Goal: Transaction & Acquisition: Purchase product/service

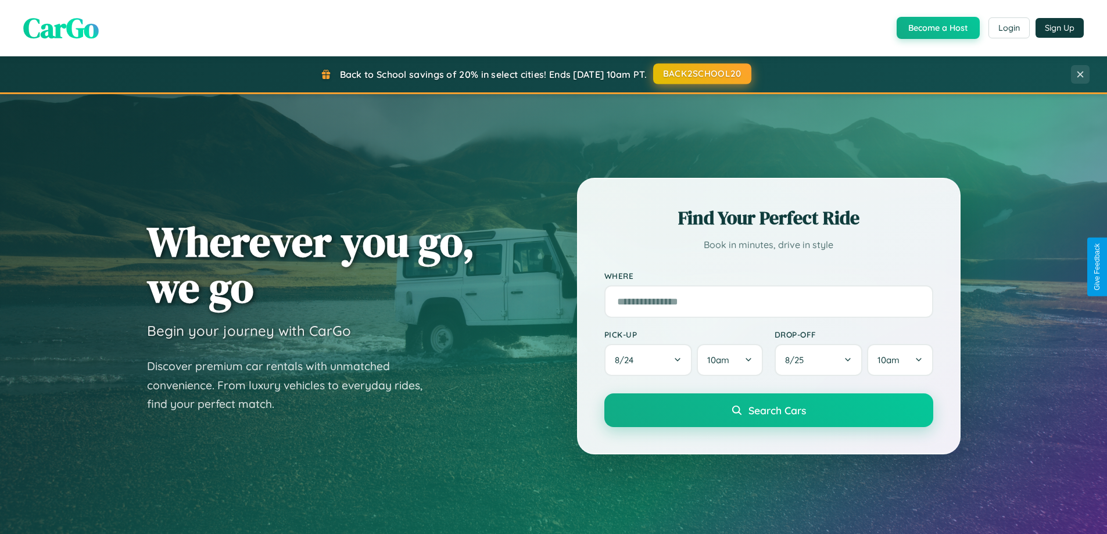
click at [701, 74] on button "BACK2SCHOOL20" at bounding box center [702, 73] width 98 height 21
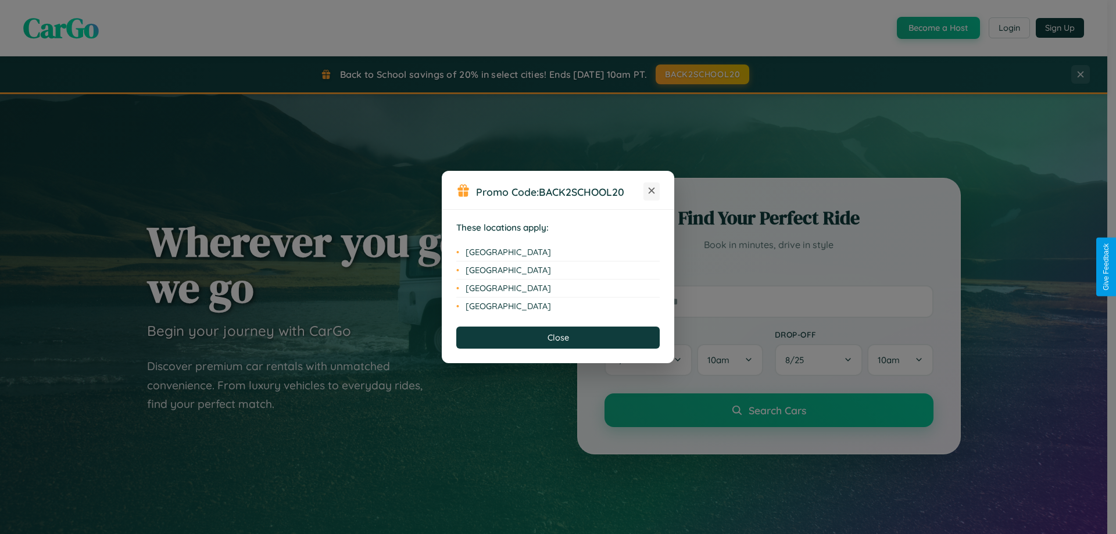
click at [651, 191] on icon at bounding box center [651, 191] width 6 height 6
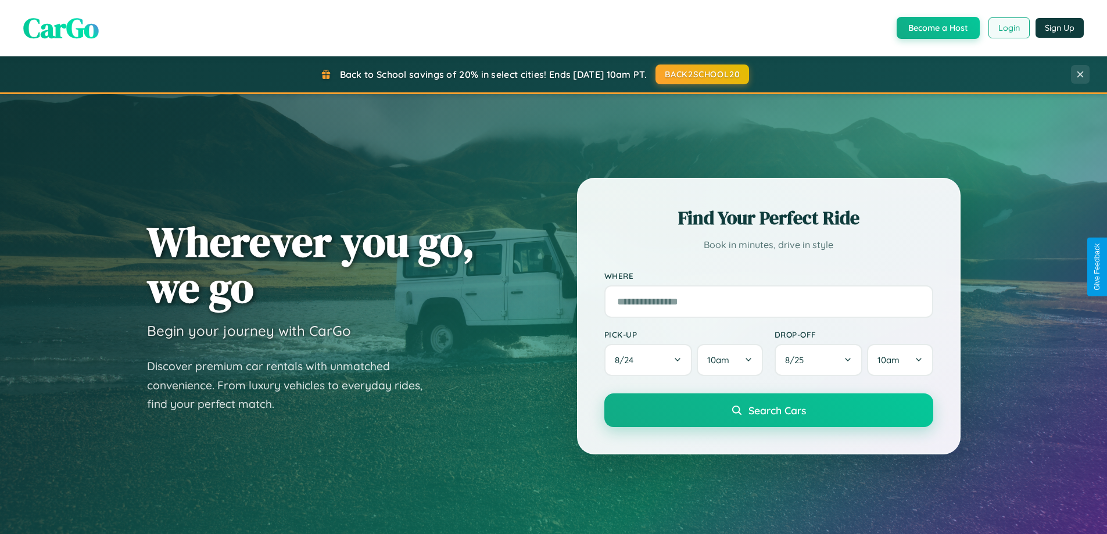
click at [1008, 28] on button "Login" at bounding box center [1008, 27] width 41 height 21
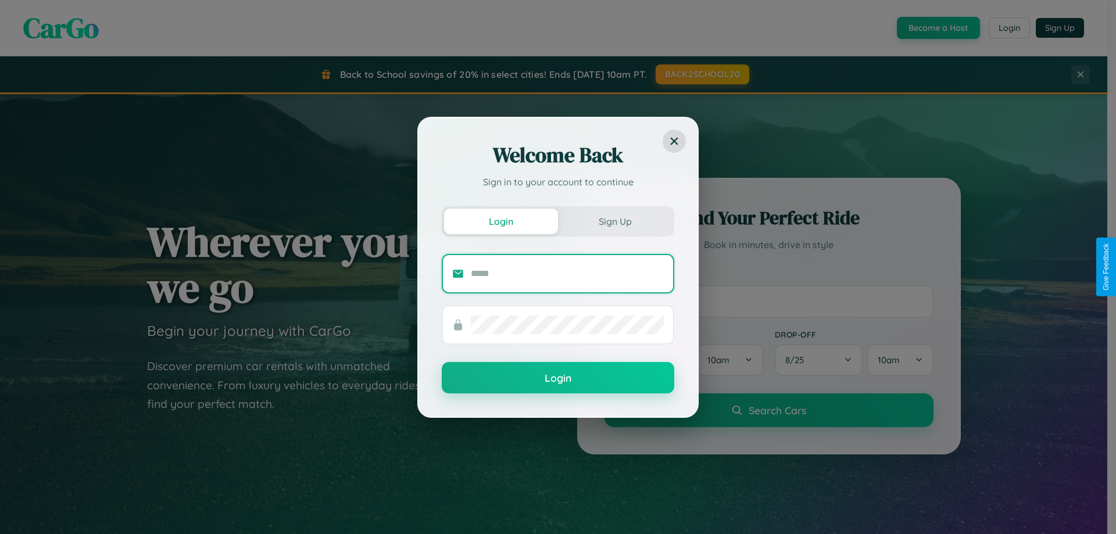
click at [567, 273] on input "text" at bounding box center [567, 273] width 193 height 19
type input "**********"
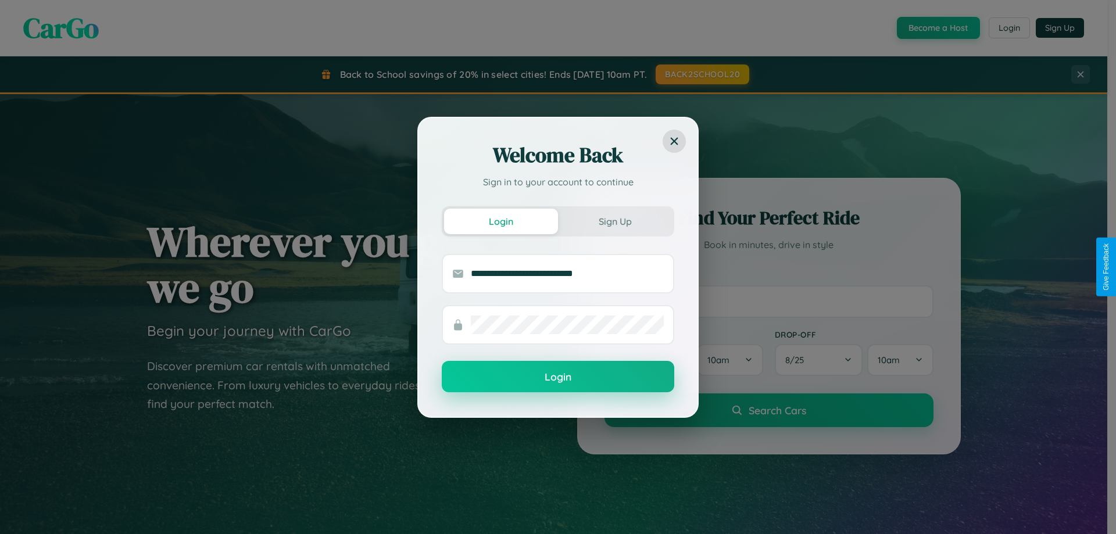
click at [558, 377] on button "Login" at bounding box center [558, 376] width 232 height 31
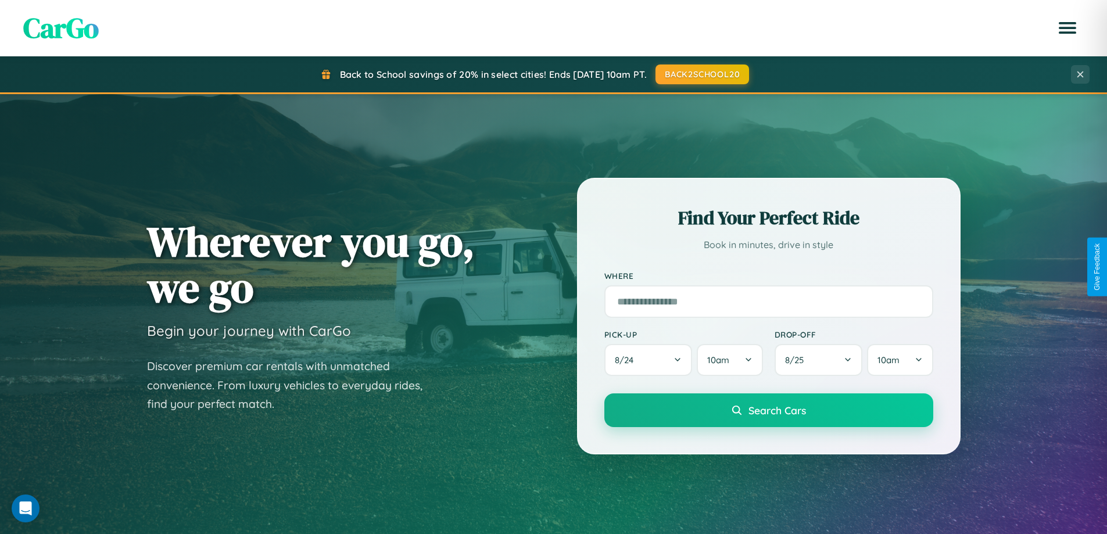
scroll to position [1361, 0]
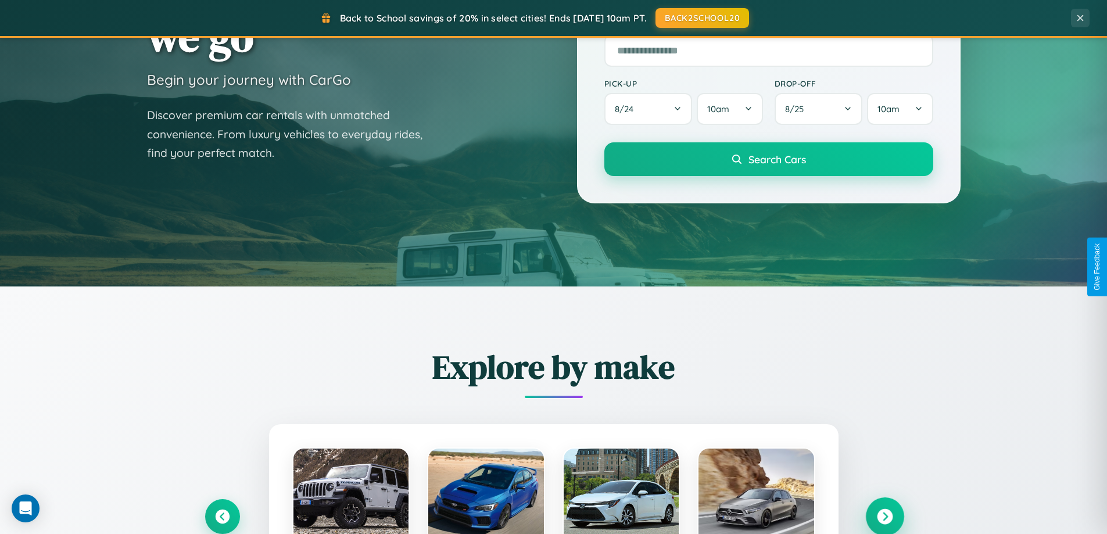
click at [884, 515] on icon at bounding box center [885, 517] width 16 height 16
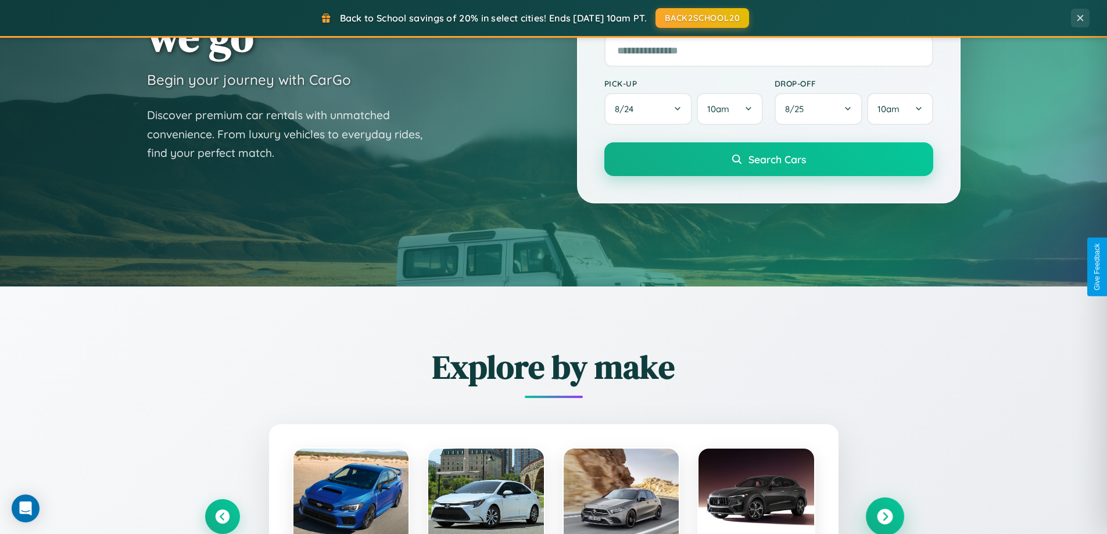
click at [884, 515] on icon at bounding box center [885, 517] width 16 height 16
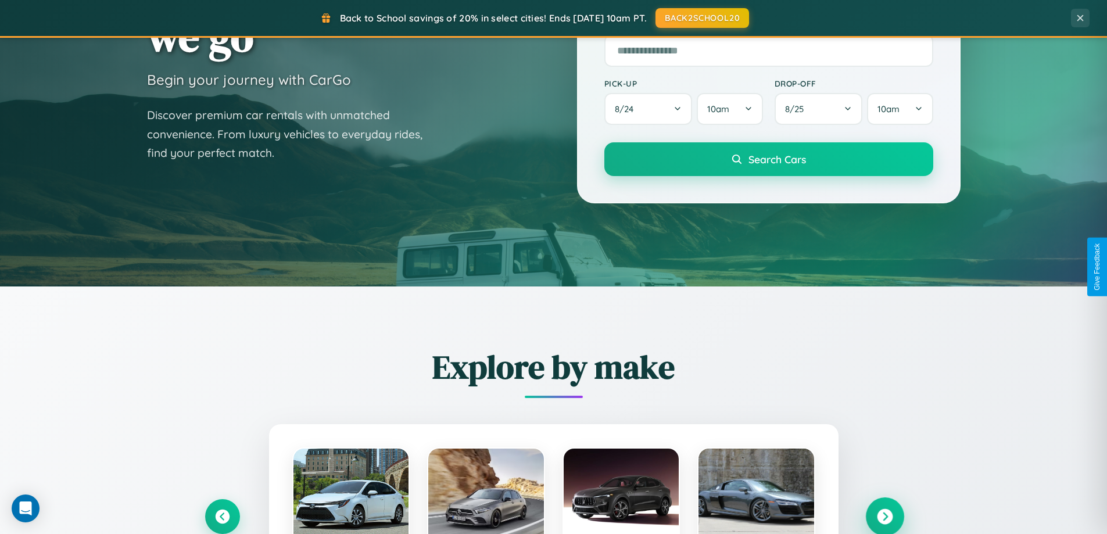
click at [884, 515] on icon at bounding box center [885, 517] width 16 height 16
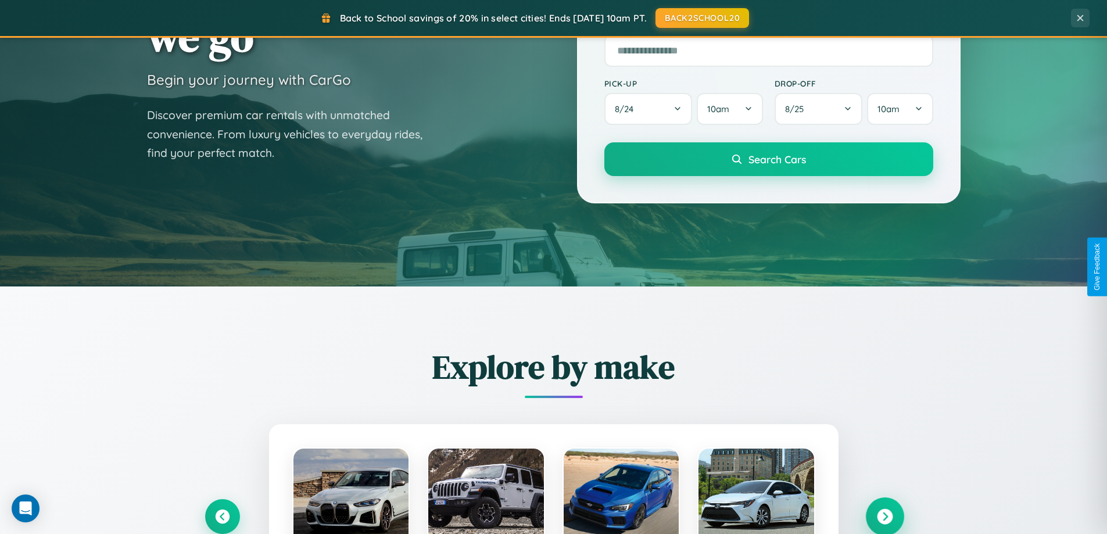
scroll to position [34, 0]
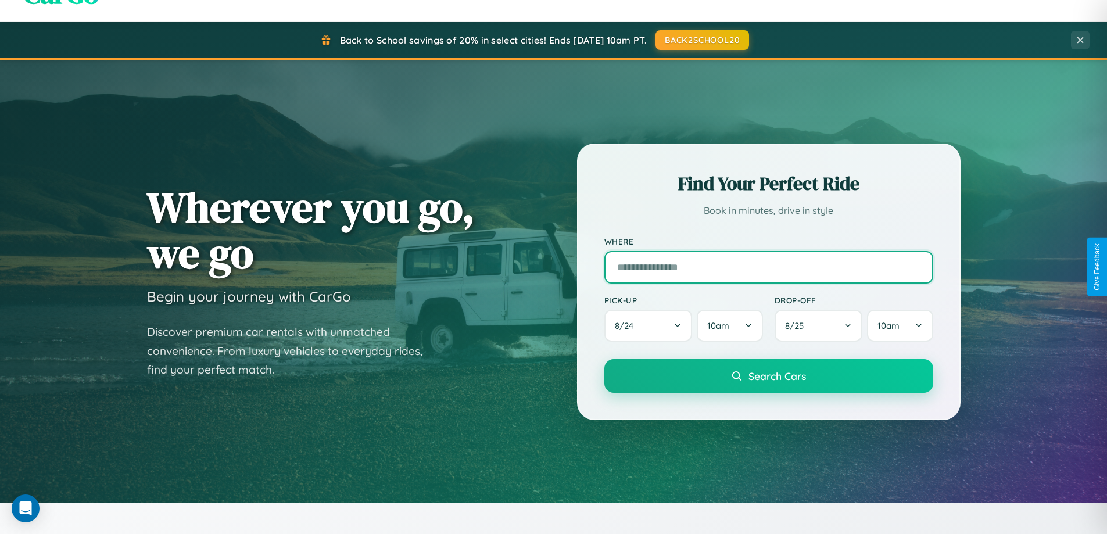
click at [768, 267] on input "text" at bounding box center [768, 267] width 329 height 33
type input "**********"
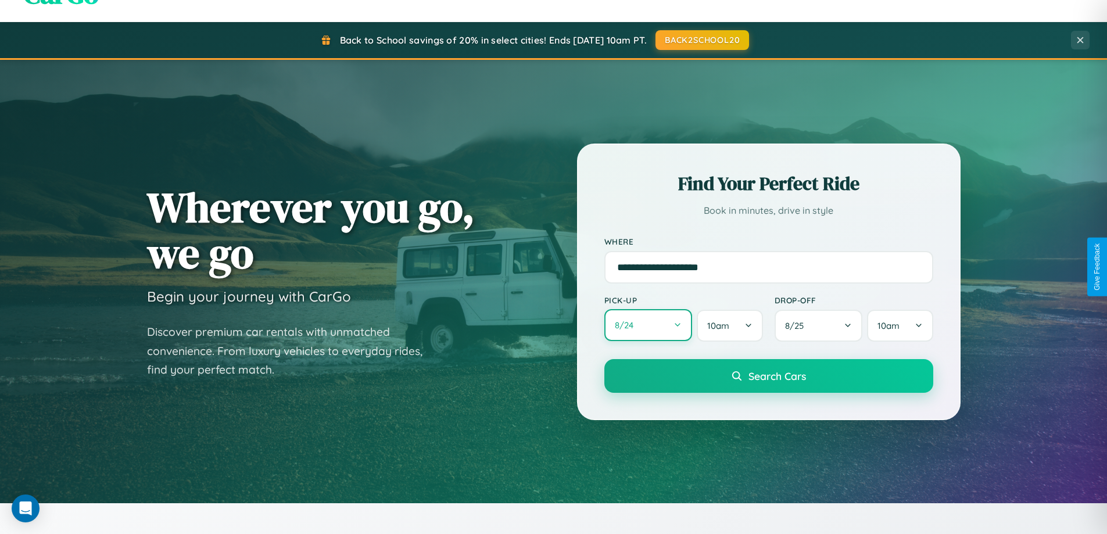
click at [648, 325] on button "8 / 24" at bounding box center [648, 325] width 88 height 32
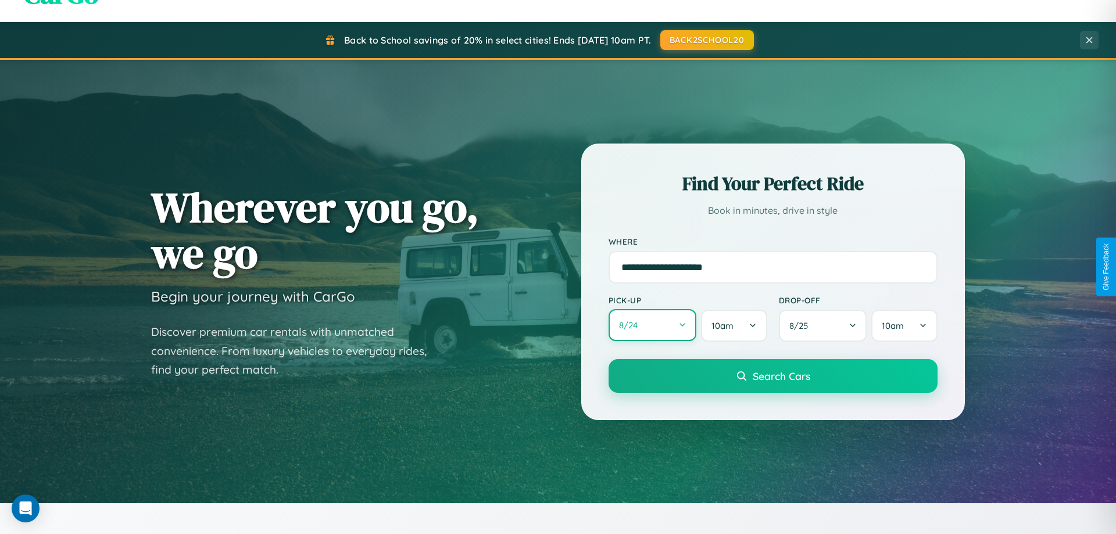
select select "*"
select select "****"
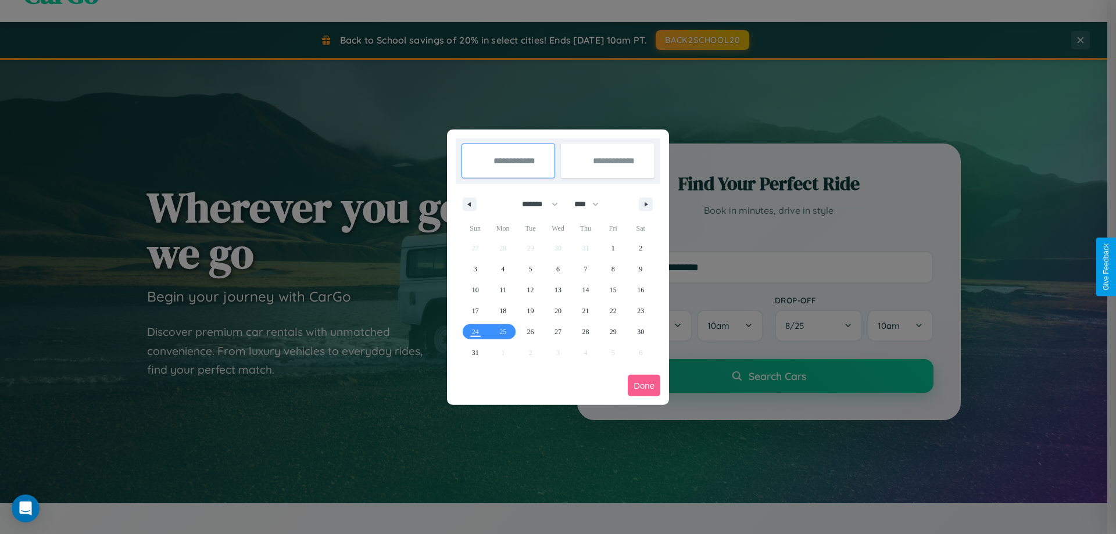
click at [535, 204] on select "******* ******** ***** ***** *** **** **** ****** ********* ******* ******** **…" at bounding box center [537, 204] width 49 height 19
select select "*"
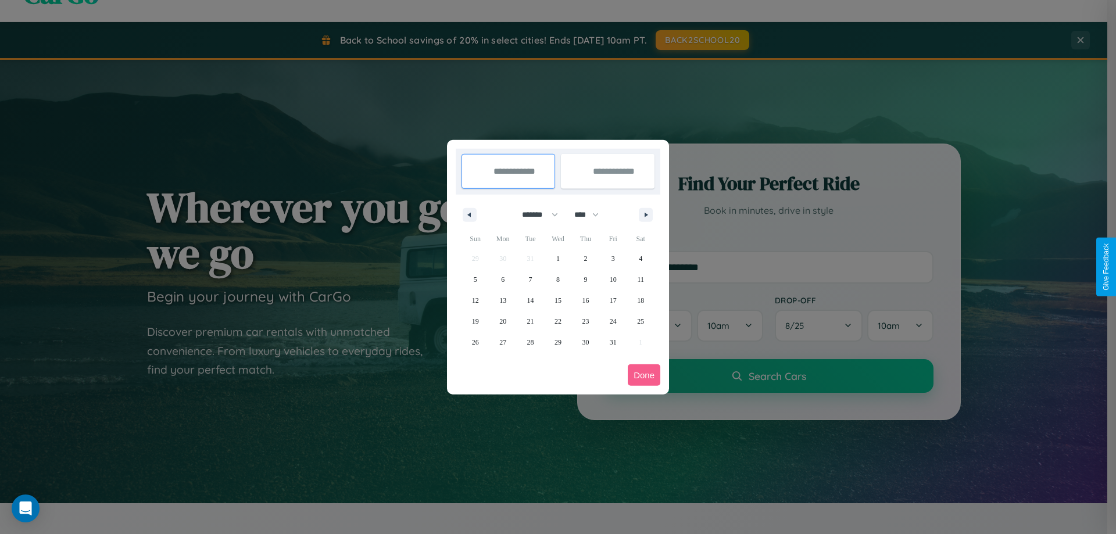
click at [591, 214] on select "**** **** **** **** **** **** **** **** **** **** **** **** **** **** **** ****…" at bounding box center [585, 214] width 35 height 19
select select "****"
click at [612, 258] on span "2" at bounding box center [612, 258] width 3 height 21
type input "**********"
click at [585, 279] on span "8" at bounding box center [584, 279] width 3 height 21
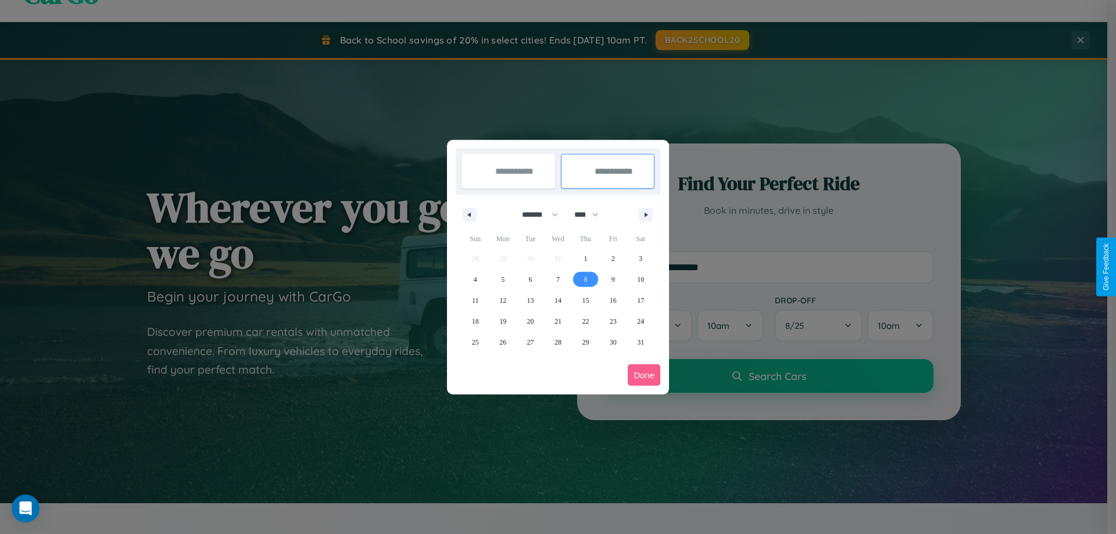
type input "**********"
click at [644, 375] on button "Done" at bounding box center [644, 374] width 33 height 21
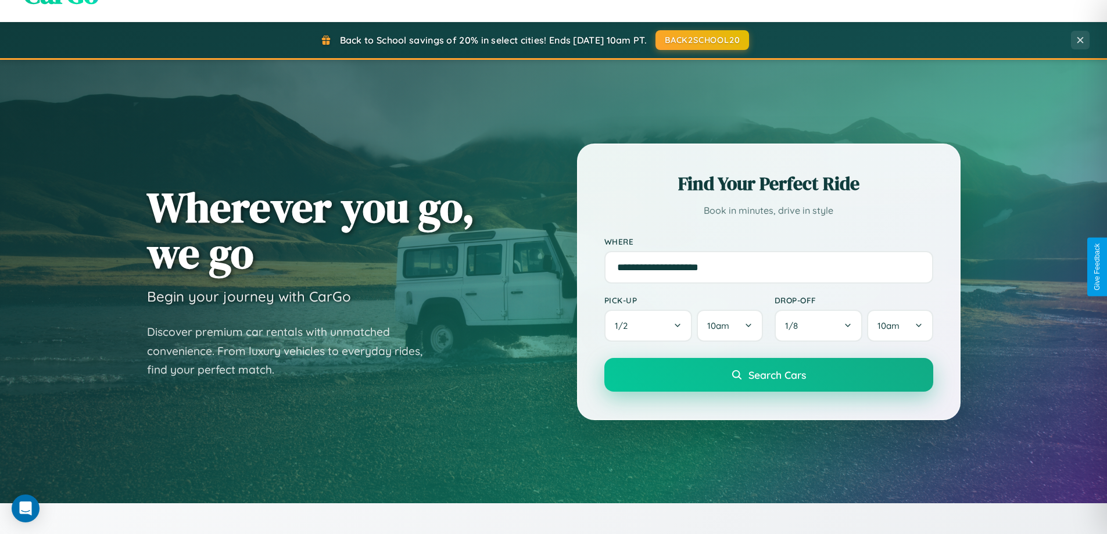
click at [768, 375] on span "Search Cars" at bounding box center [777, 374] width 58 height 13
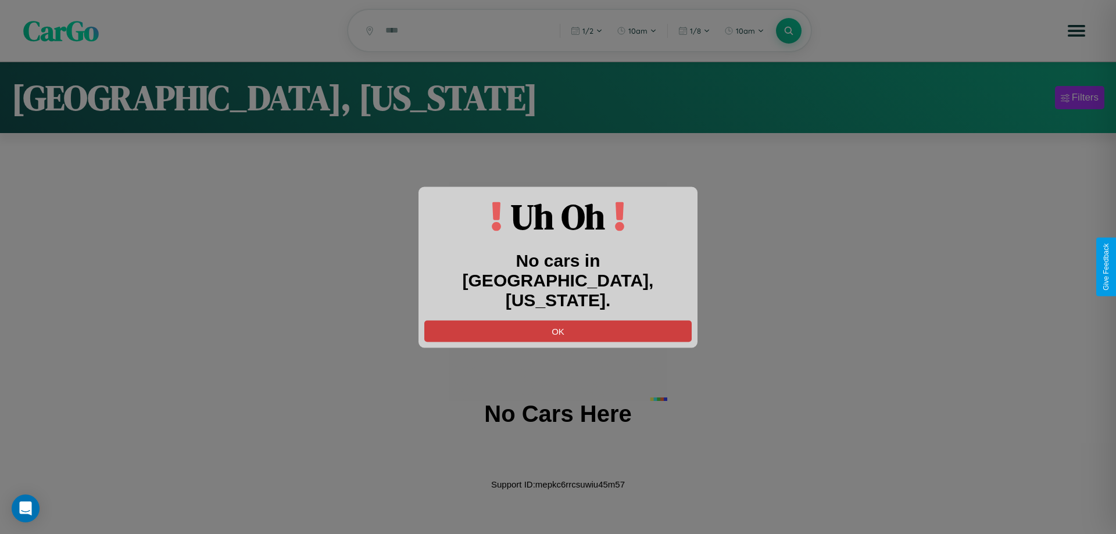
click at [558, 321] on button "OK" at bounding box center [557, 330] width 267 height 21
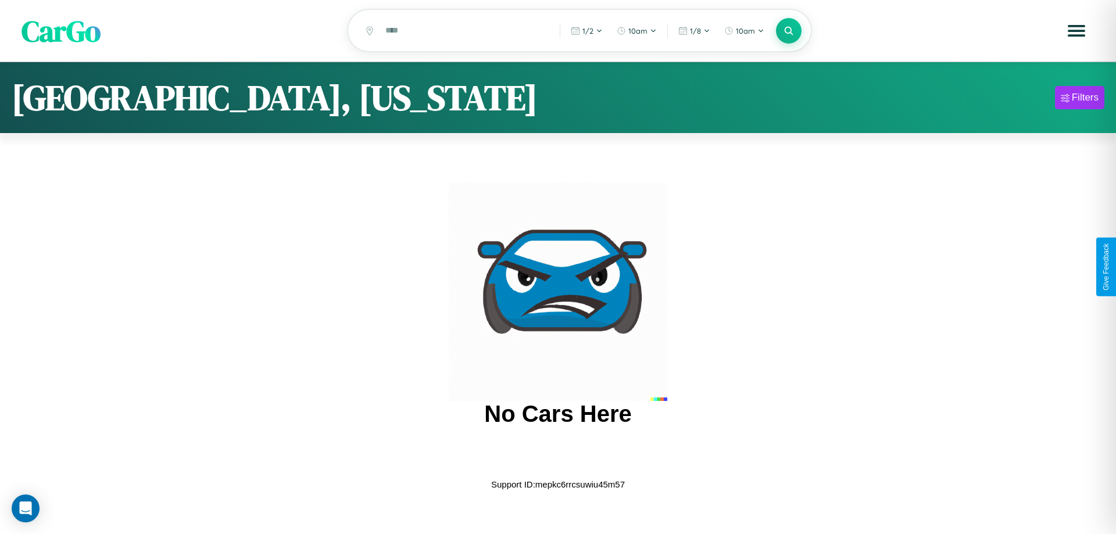
click at [61, 31] on span "CarGo" at bounding box center [60, 30] width 79 height 40
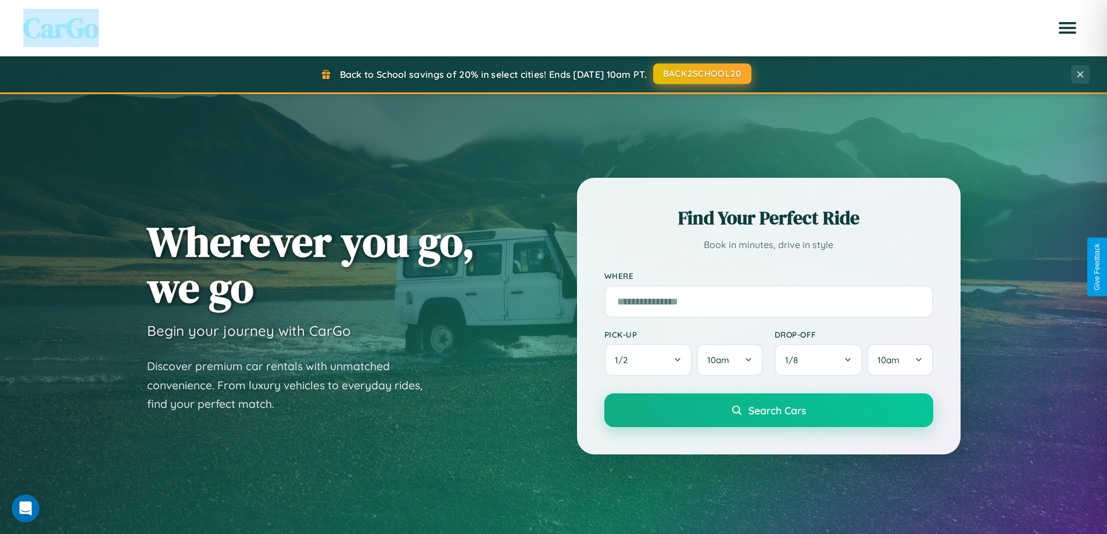
click at [701, 74] on button "BACK2SCHOOL20" at bounding box center [702, 73] width 98 height 21
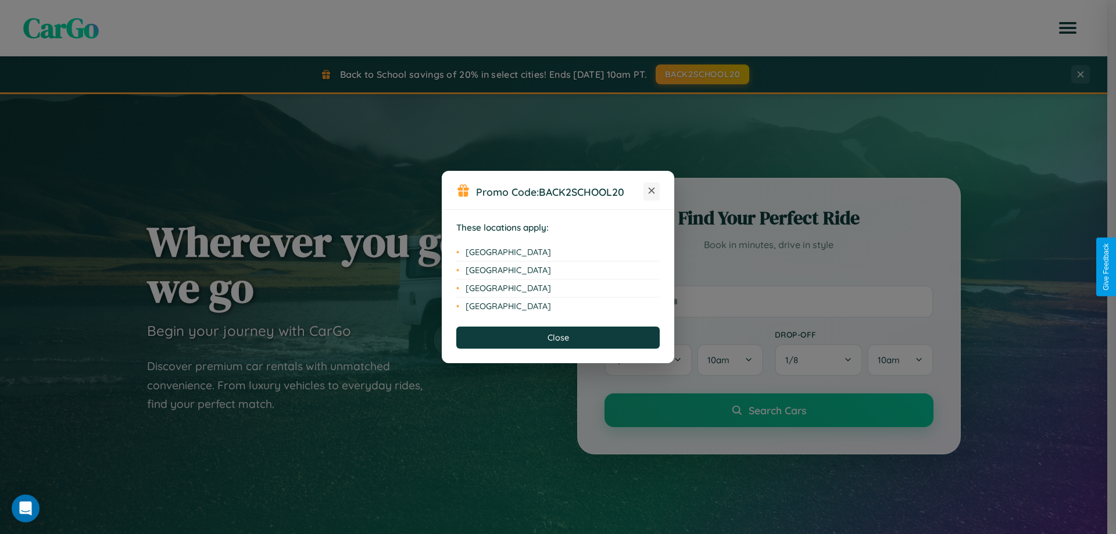
click at [651, 191] on icon at bounding box center [651, 191] width 6 height 6
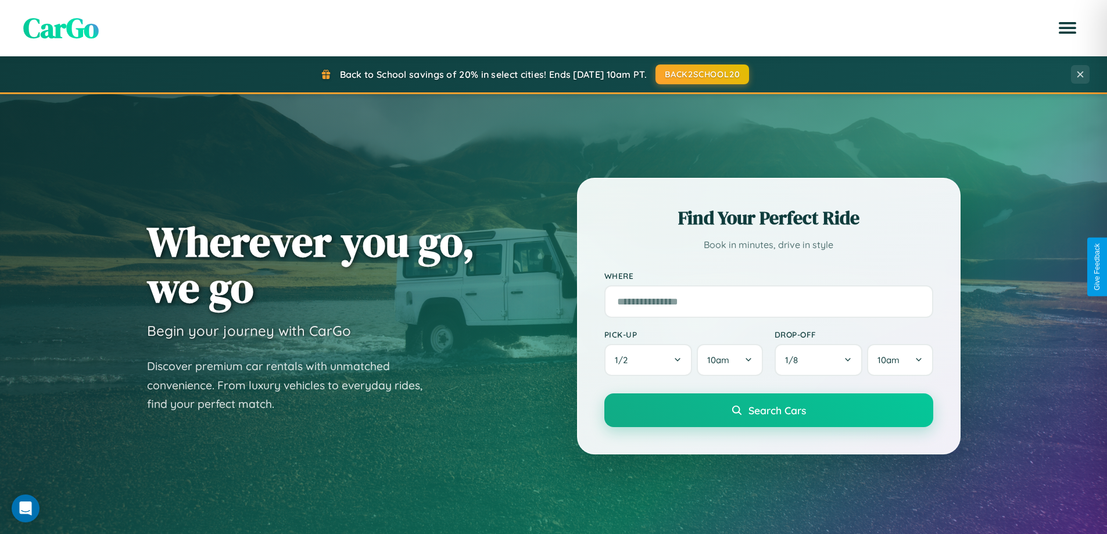
scroll to position [501, 0]
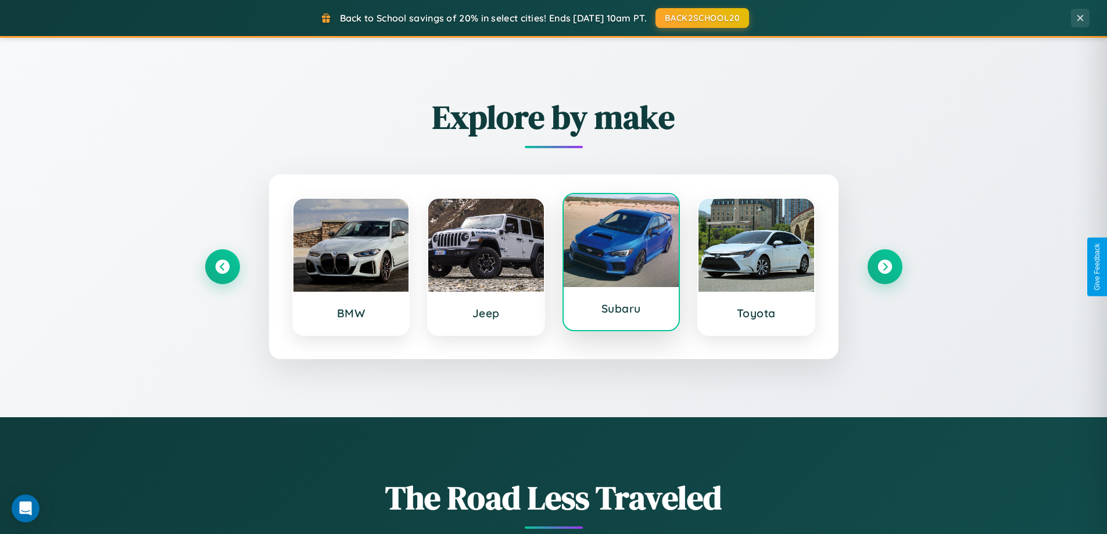
click at [621, 264] on div at bounding box center [622, 240] width 116 height 93
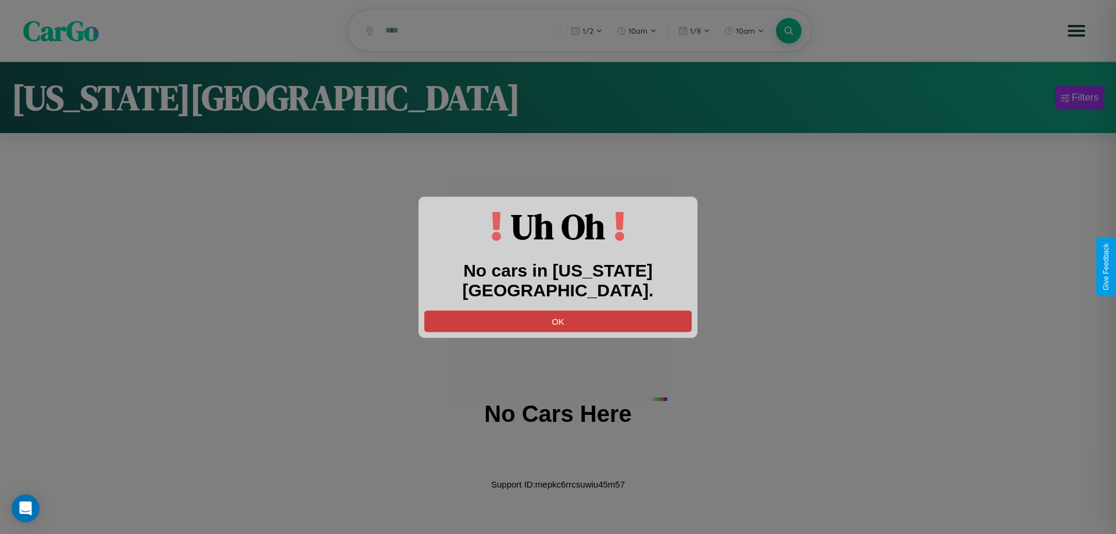
click at [558, 310] on button "OK" at bounding box center [557, 320] width 267 height 21
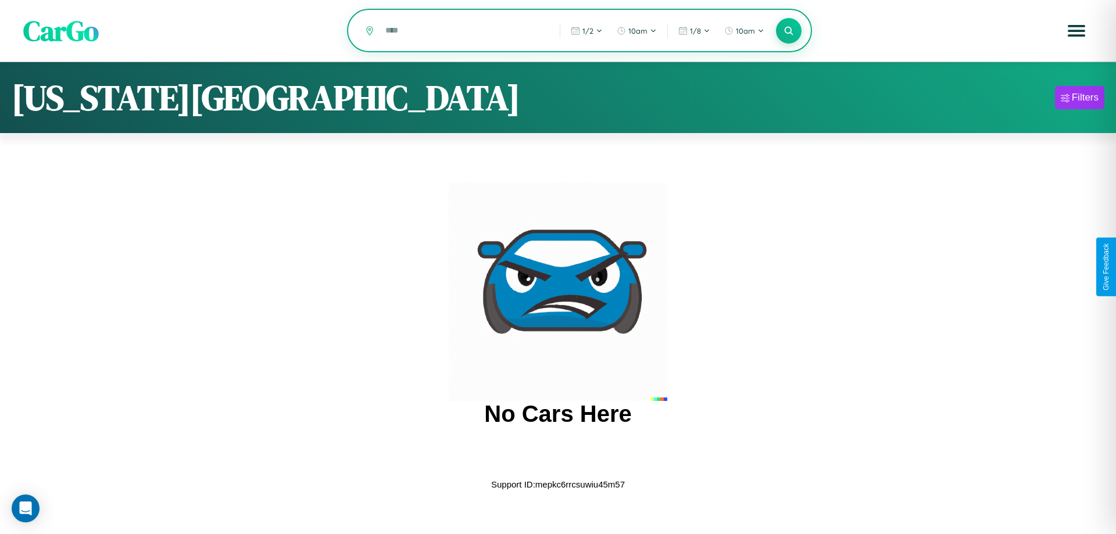
click at [464, 31] on input "text" at bounding box center [463, 30] width 168 height 20
click at [788, 31] on icon at bounding box center [788, 30] width 11 height 11
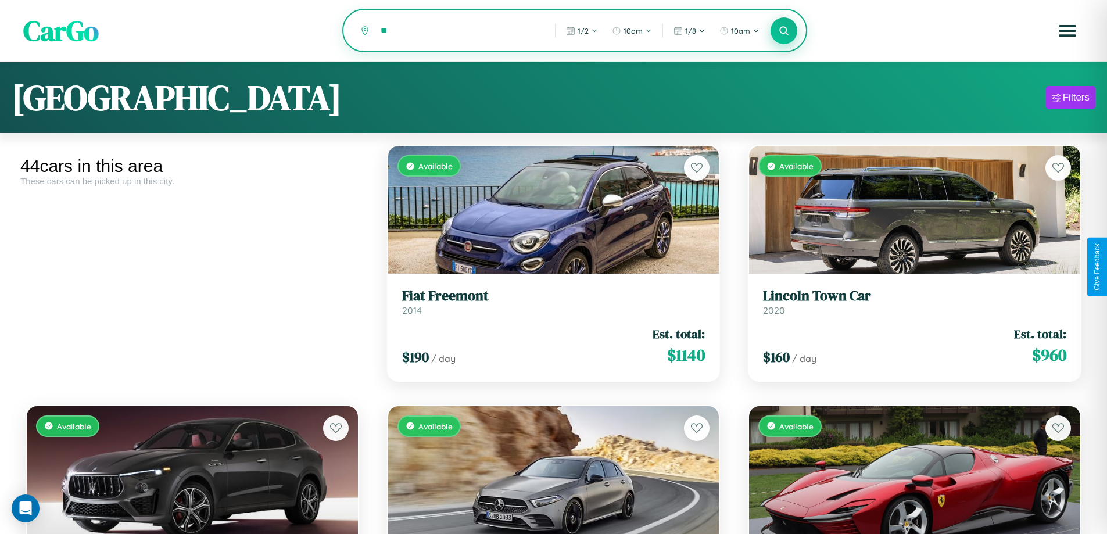
type input "*"
type input "******"
click at [784, 31] on icon at bounding box center [784, 30] width 11 height 11
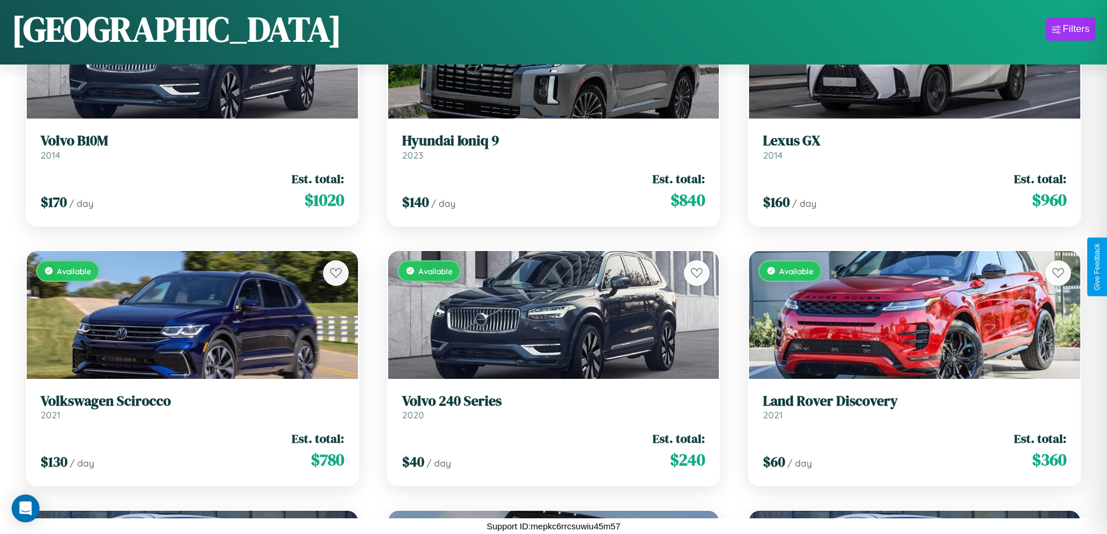
scroll to position [944, 0]
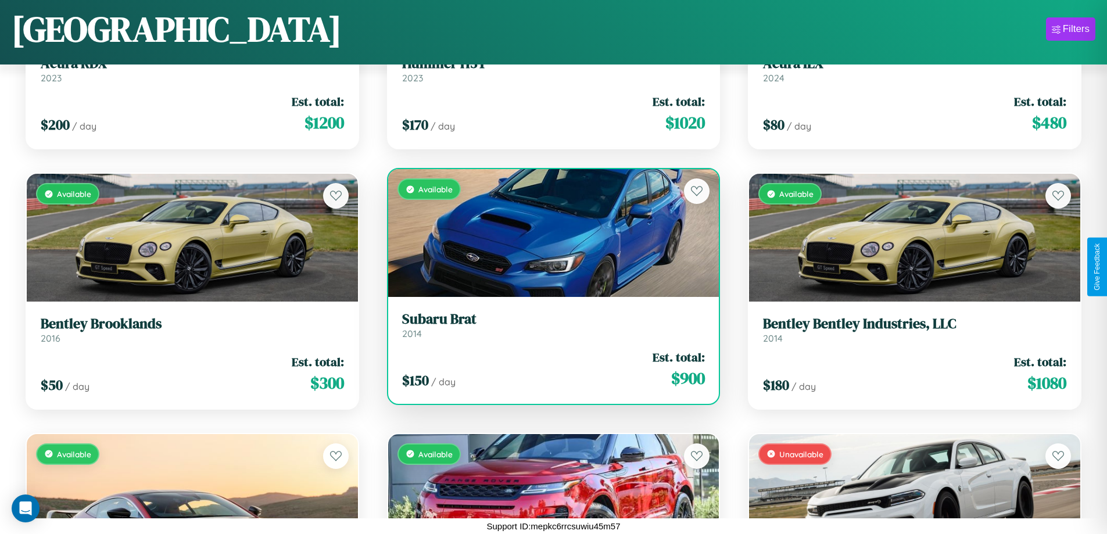
click at [548, 328] on h3 "Subaru Brat" at bounding box center [553, 319] width 303 height 17
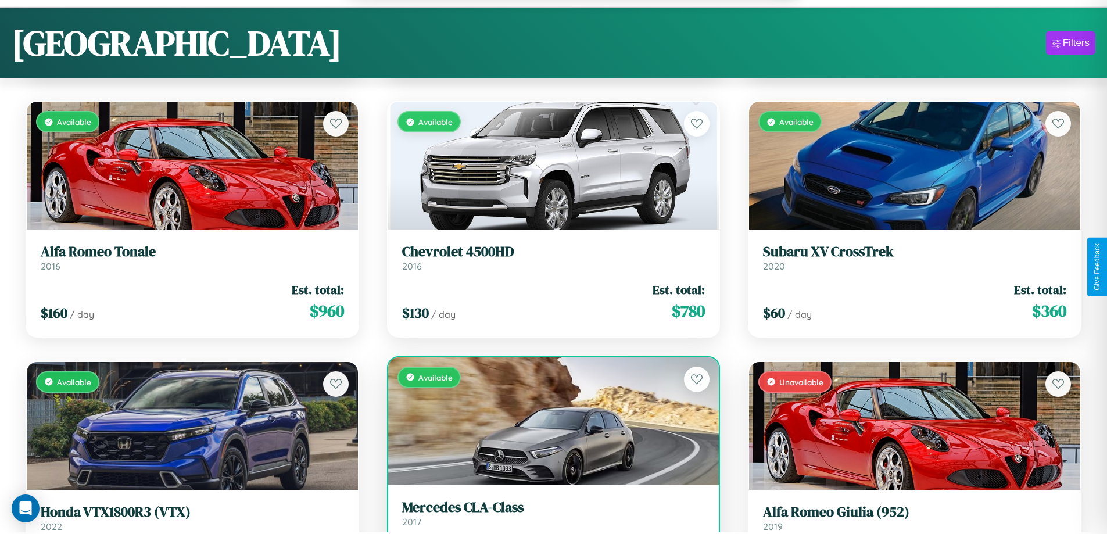
click at [548, 516] on h3 "Mercedes CLA-Class" at bounding box center [553, 507] width 303 height 17
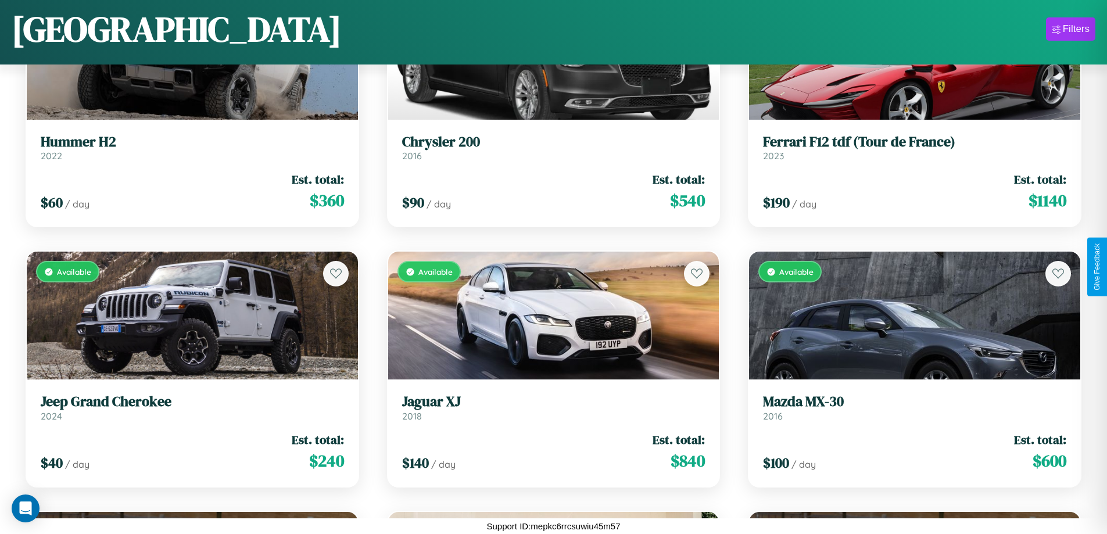
scroll to position [3472, 0]
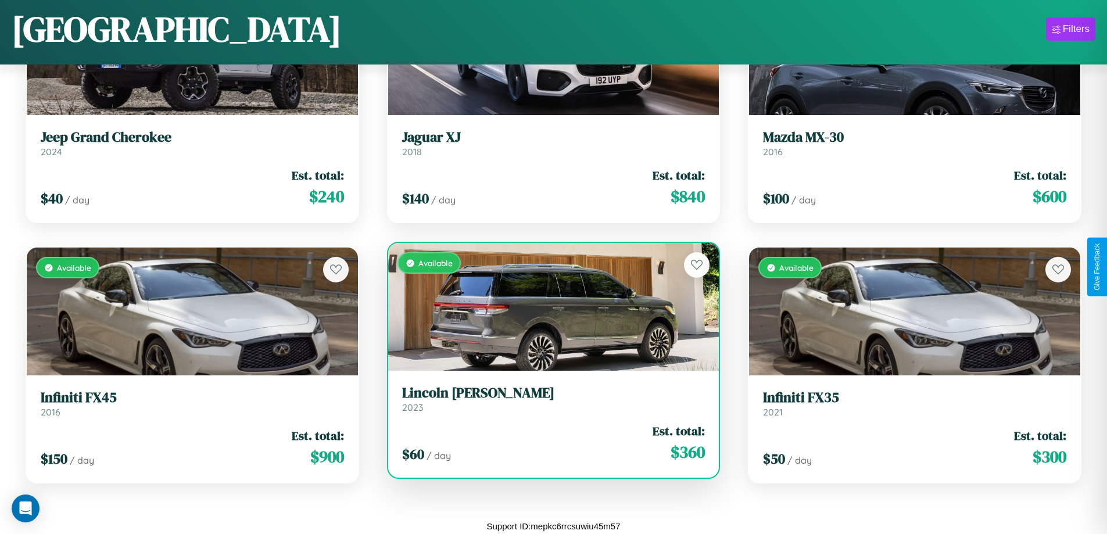
click at [548, 399] on h3 "Lincoln Blackwood" at bounding box center [553, 393] width 303 height 17
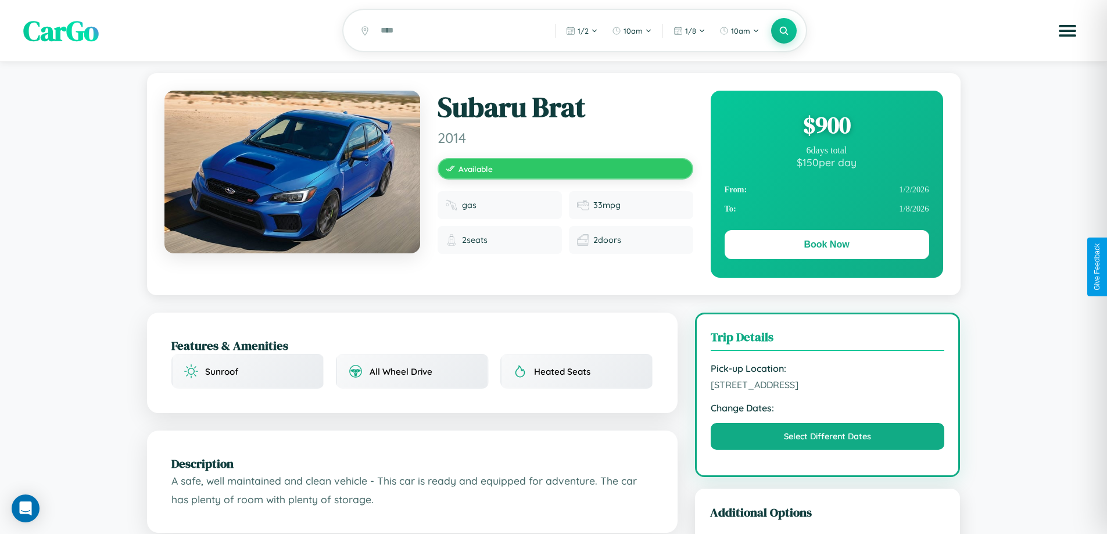
click at [826, 127] on div "$ 900" at bounding box center [827, 124] width 205 height 31
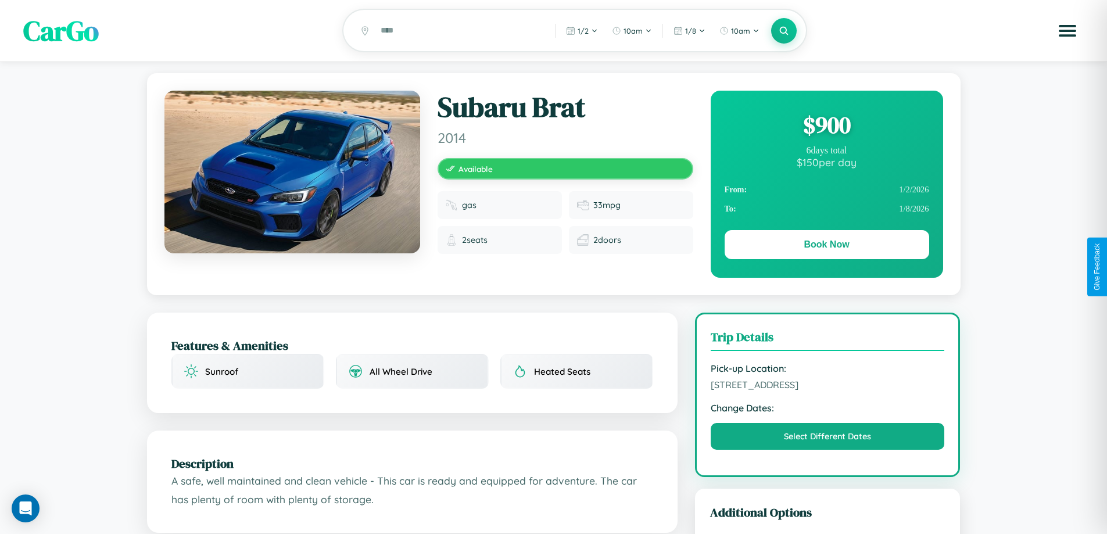
click at [826, 127] on div "$ 900" at bounding box center [827, 124] width 205 height 31
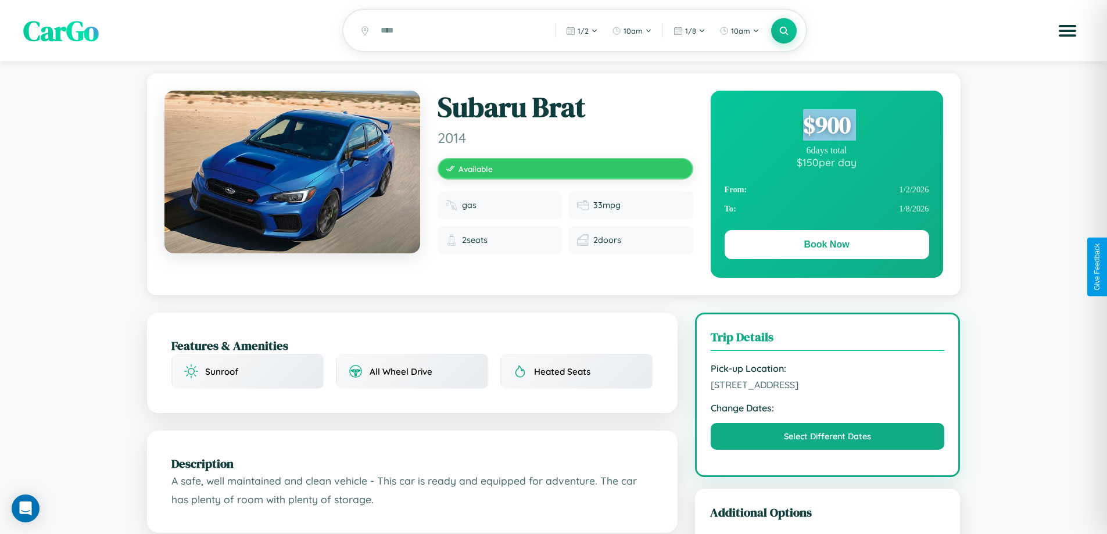
click at [826, 127] on div "$ 900" at bounding box center [827, 124] width 205 height 31
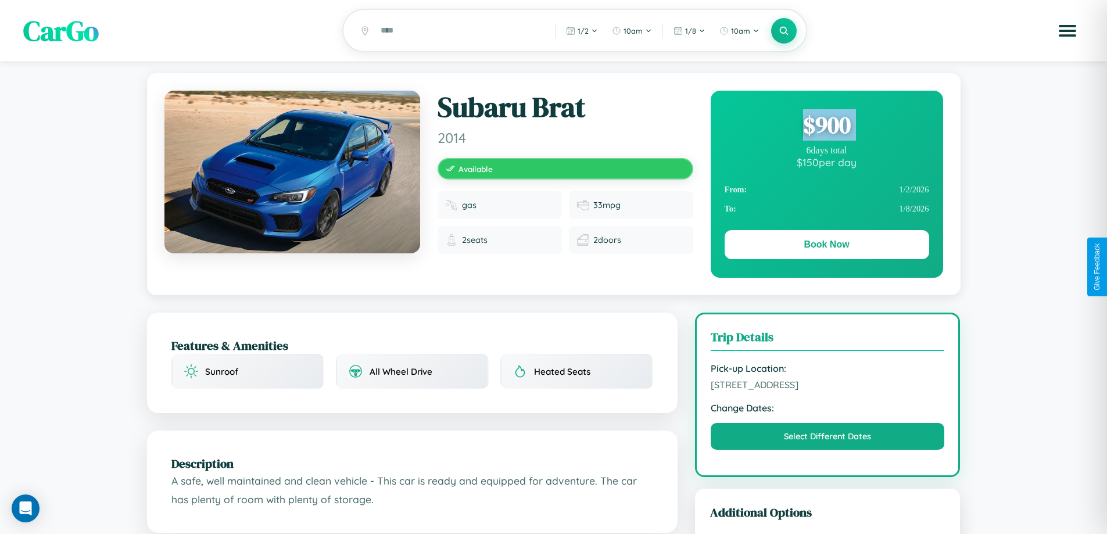
click at [826, 127] on div "$ 900" at bounding box center [827, 124] width 205 height 31
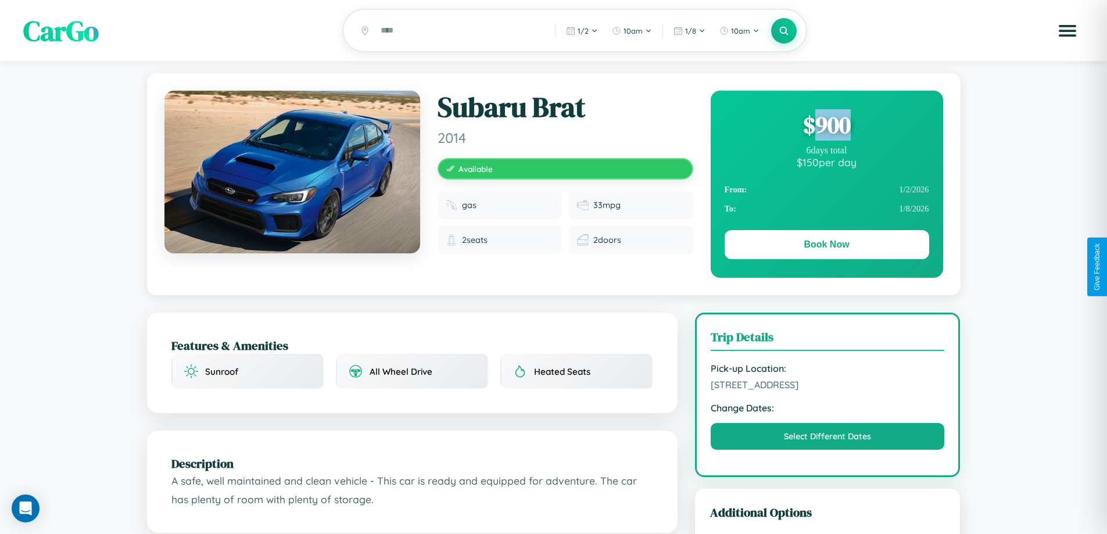
click at [826, 127] on div "$ 900" at bounding box center [827, 124] width 205 height 31
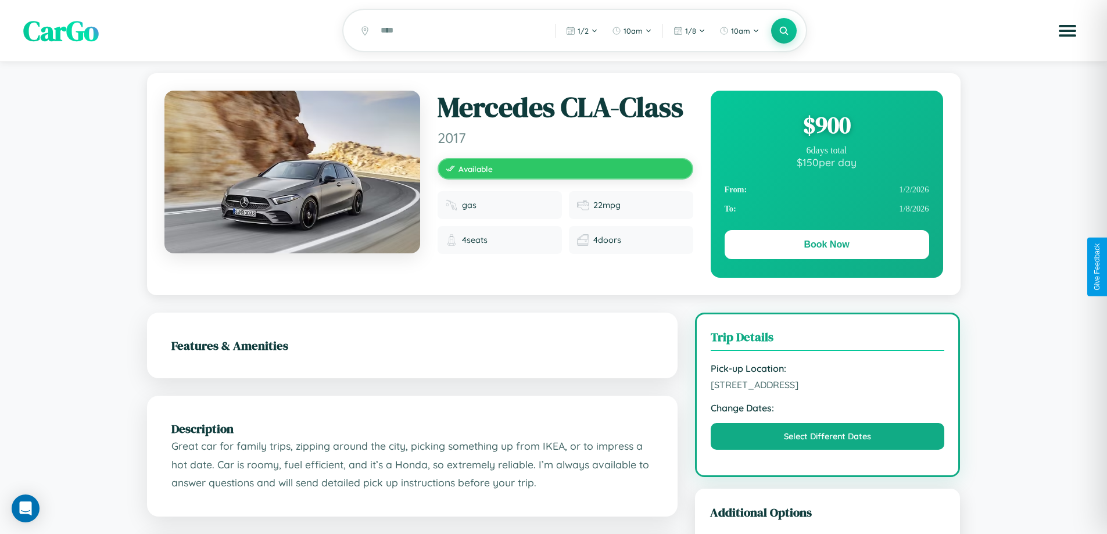
click at [826, 127] on div "$ 900" at bounding box center [827, 124] width 205 height 31
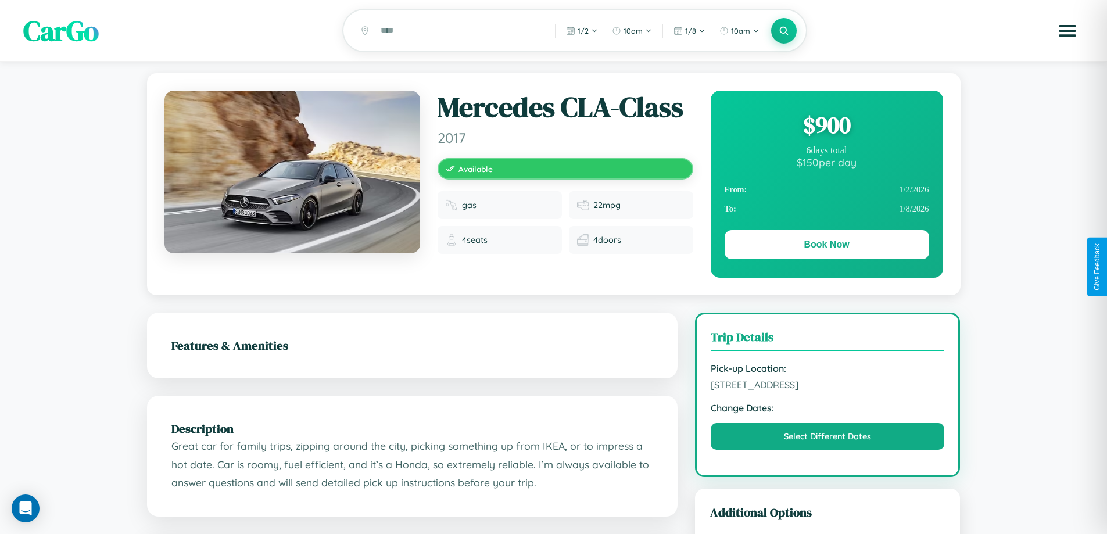
click at [826, 127] on div "$ 900" at bounding box center [827, 124] width 205 height 31
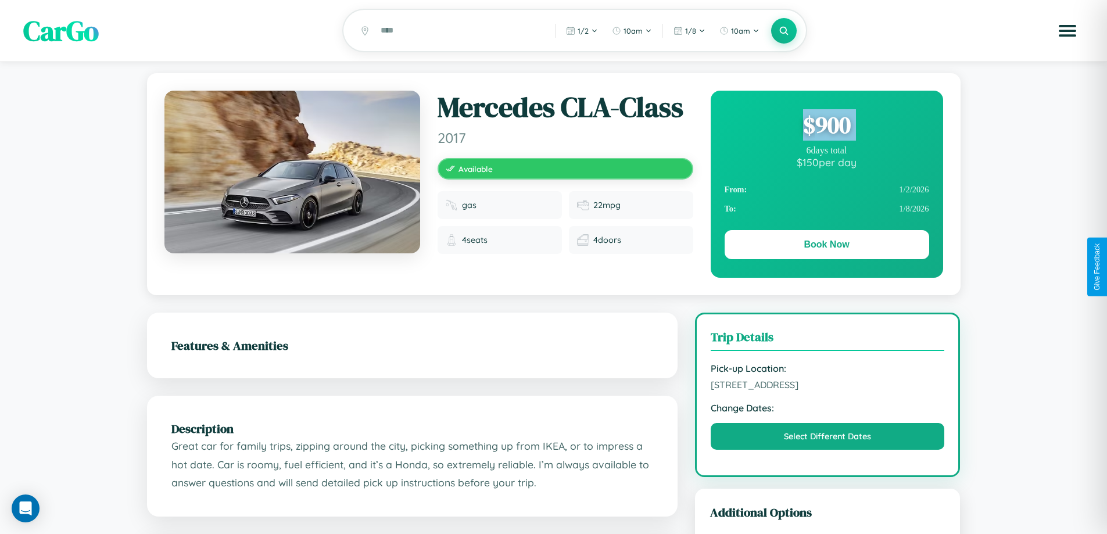
click at [826, 127] on div "$ 900" at bounding box center [827, 124] width 205 height 31
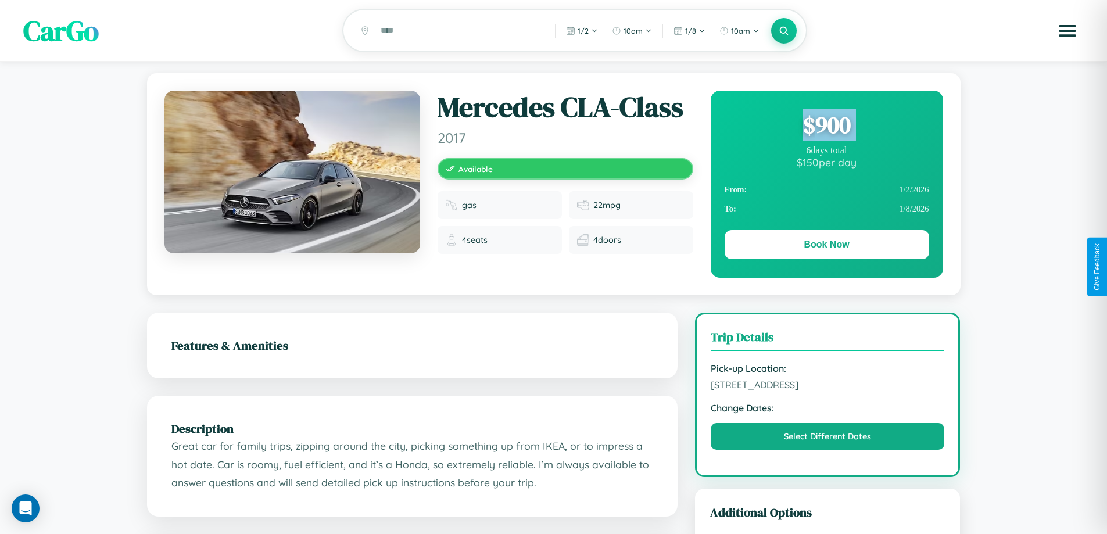
click at [826, 127] on div "$ 900" at bounding box center [827, 124] width 205 height 31
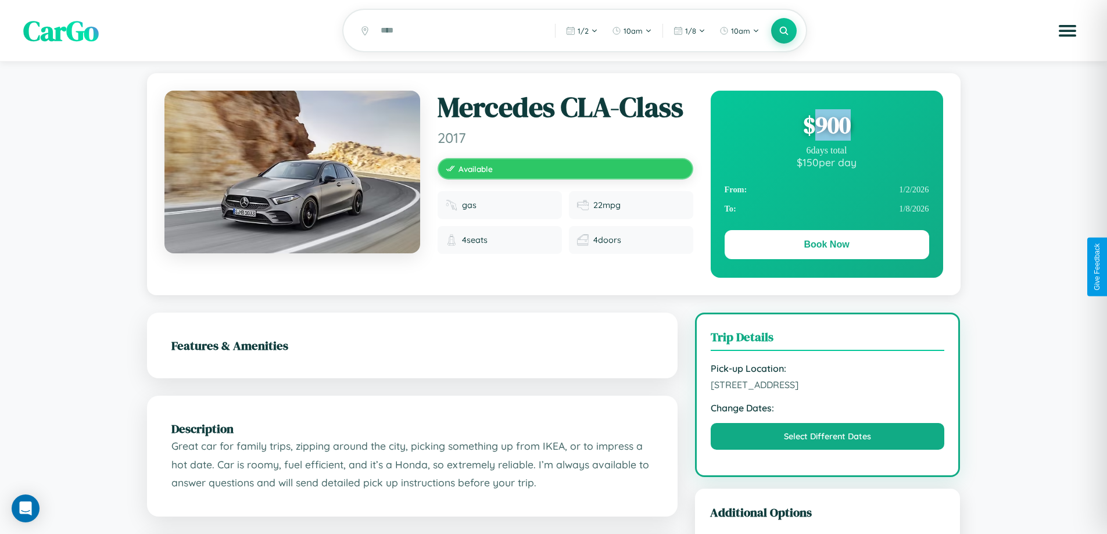
click at [826, 127] on div "$ 900" at bounding box center [827, 124] width 205 height 31
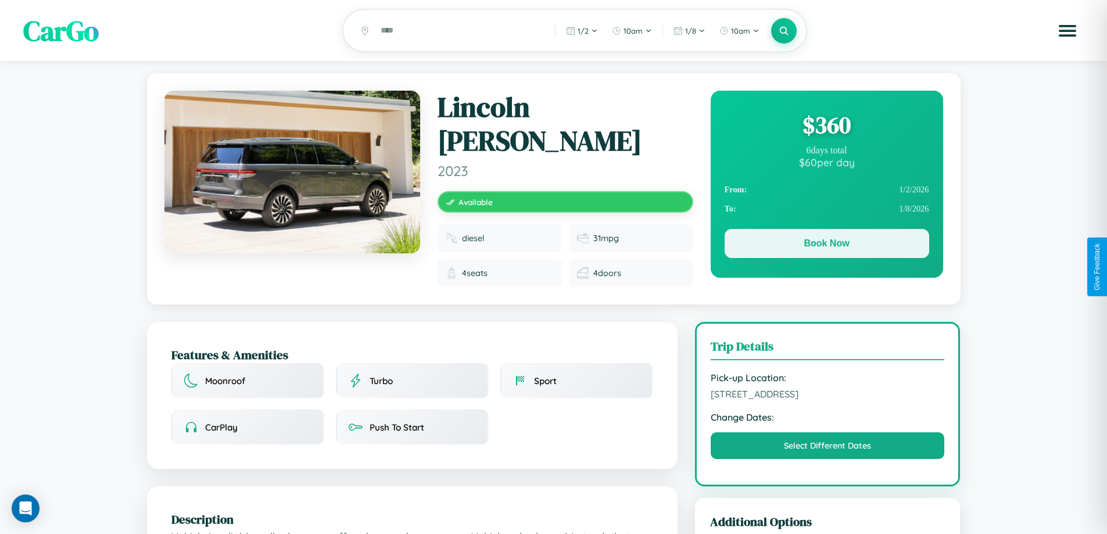
click at [826, 246] on button "Book Now" at bounding box center [827, 243] width 205 height 29
